Goal: Transaction & Acquisition: Purchase product/service

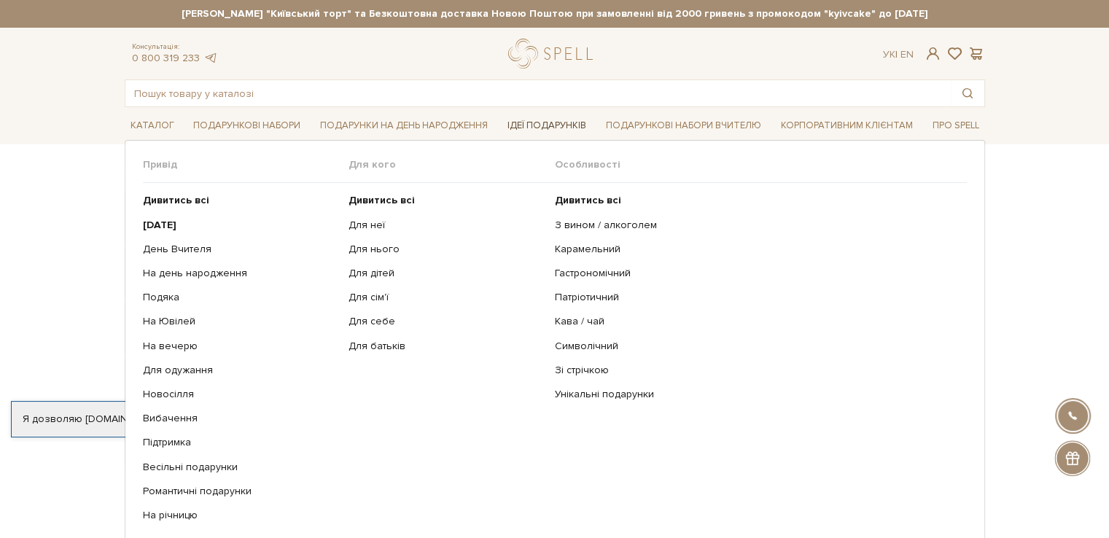
click at [555, 123] on link "Ідеї подарунків" at bounding box center [547, 125] width 90 height 23
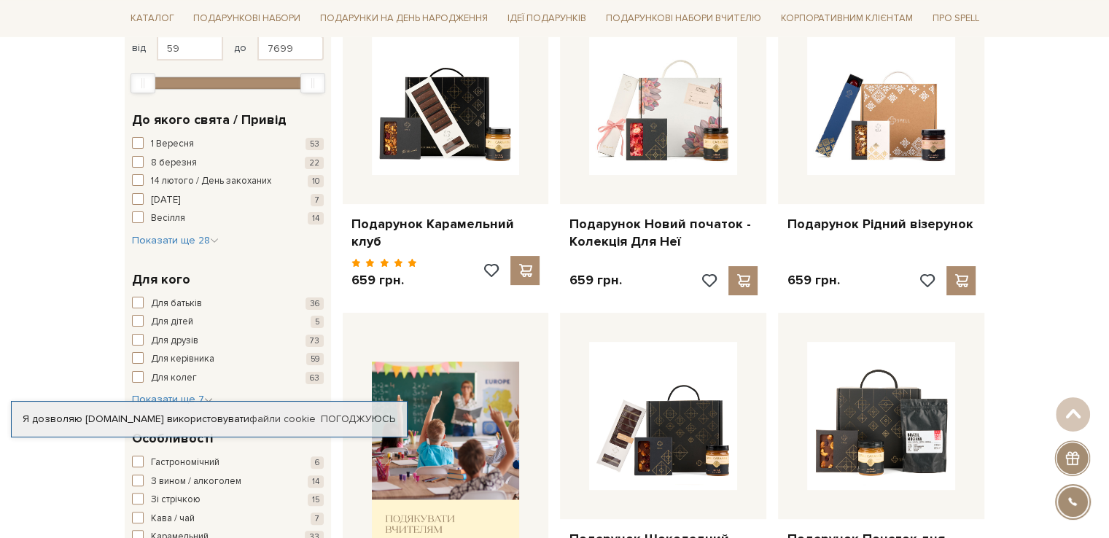
scroll to position [292, 0]
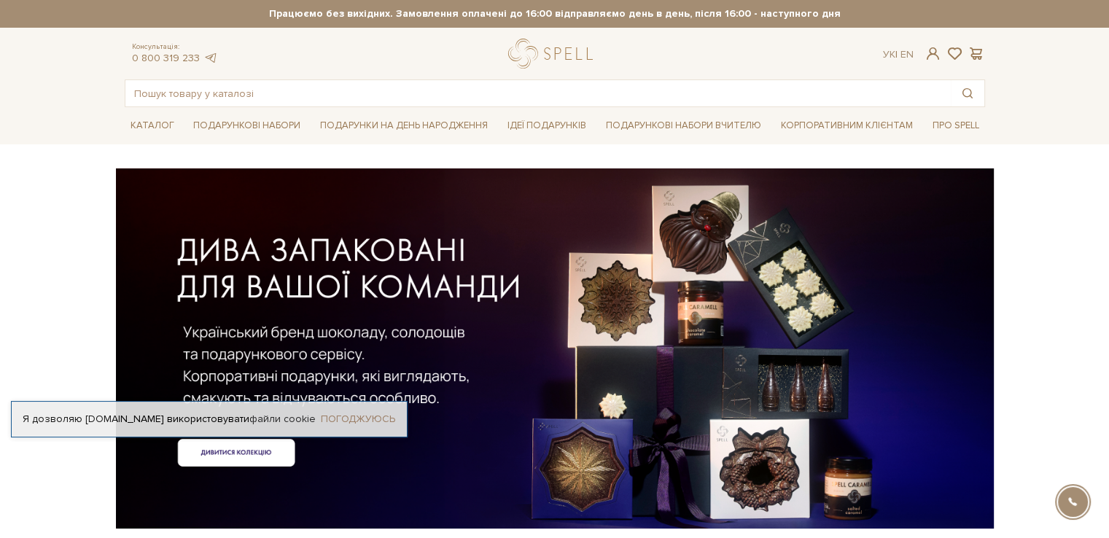
click at [359, 423] on link "Погоджуюсь" at bounding box center [358, 419] width 74 height 13
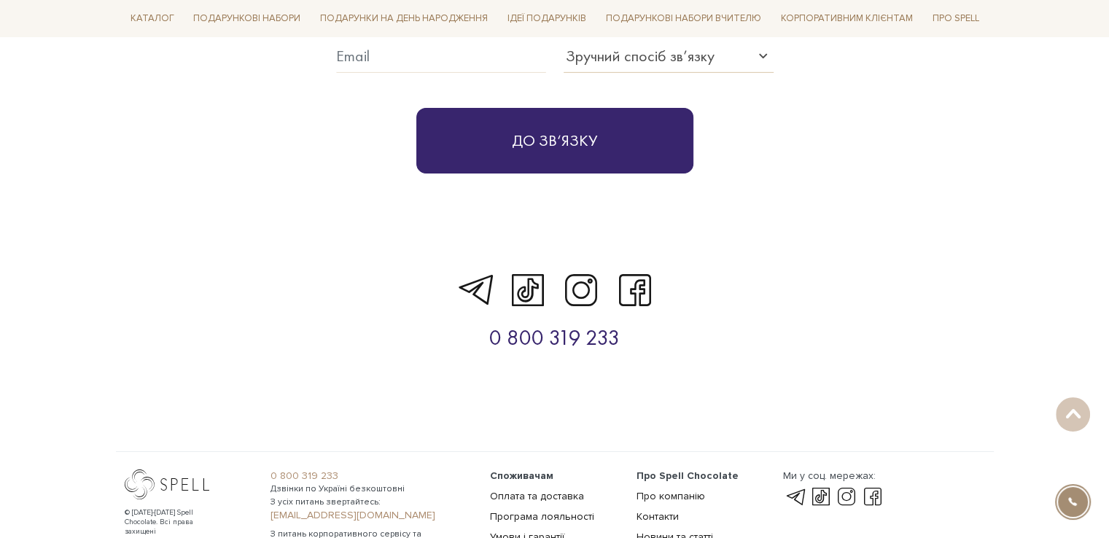
scroll to position [4872, 0]
